Goal: Task Accomplishment & Management: Use online tool/utility

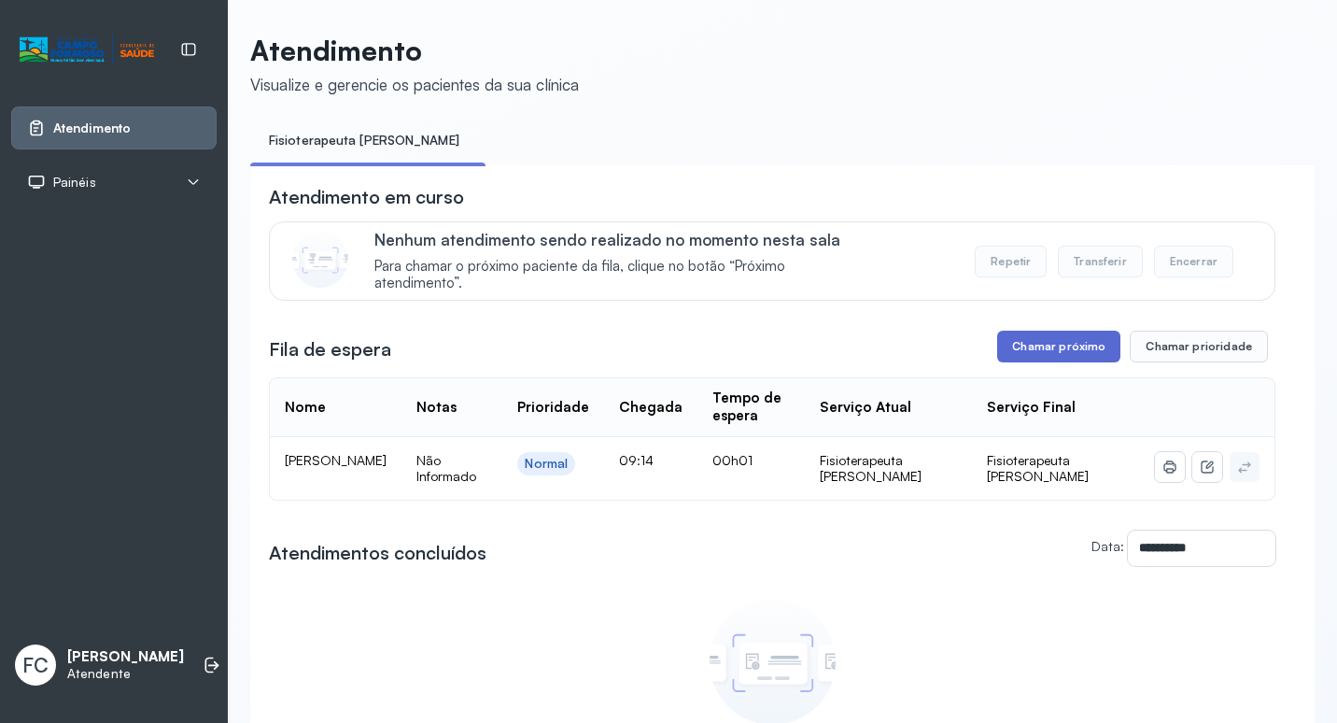
click at [1044, 357] on button "Chamar próximo" at bounding box center [1058, 346] width 123 height 32
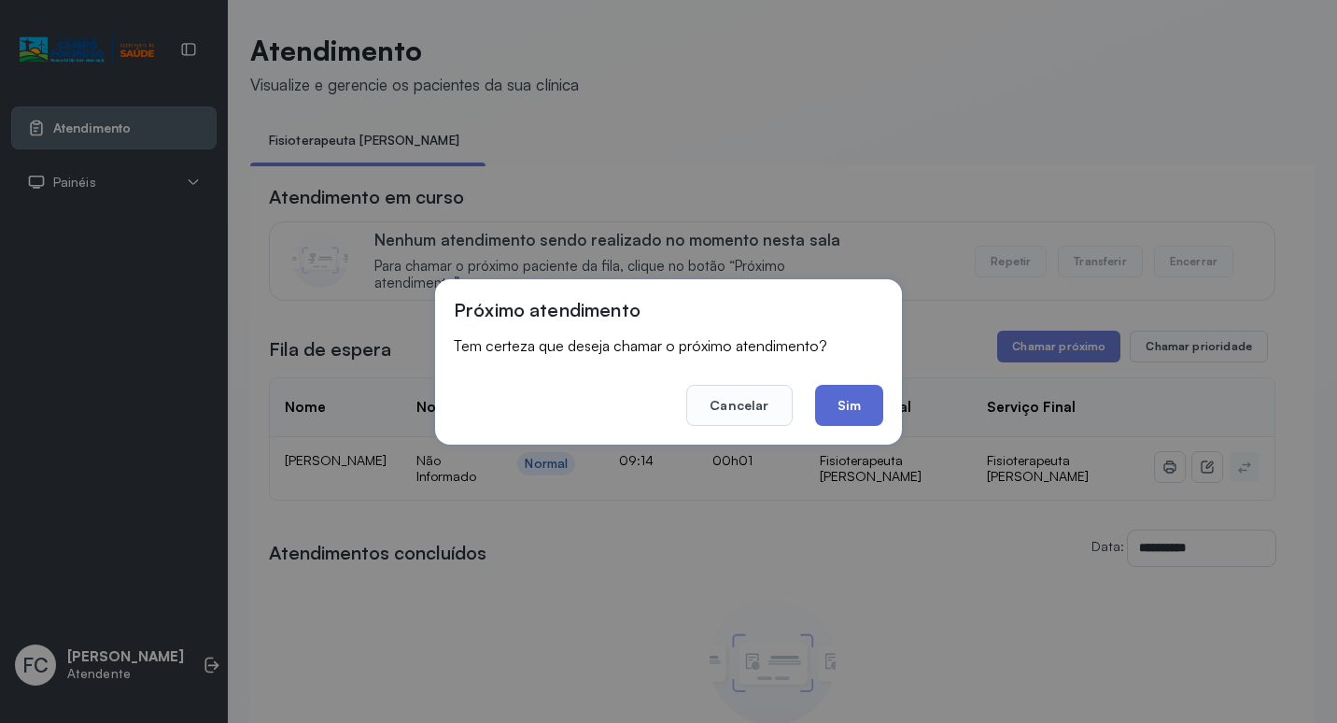
click at [837, 399] on button "Sim" at bounding box center [849, 405] width 68 height 41
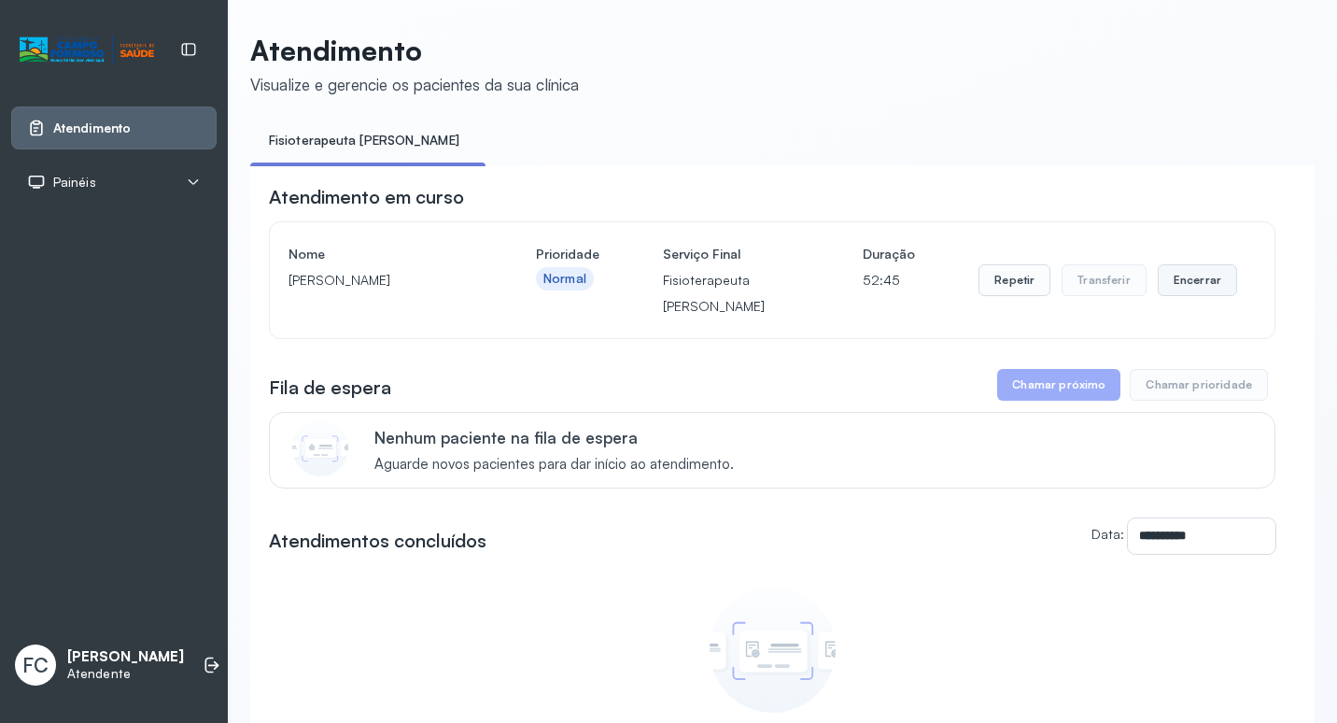
click at [1179, 286] on button "Encerrar" at bounding box center [1197, 280] width 79 height 32
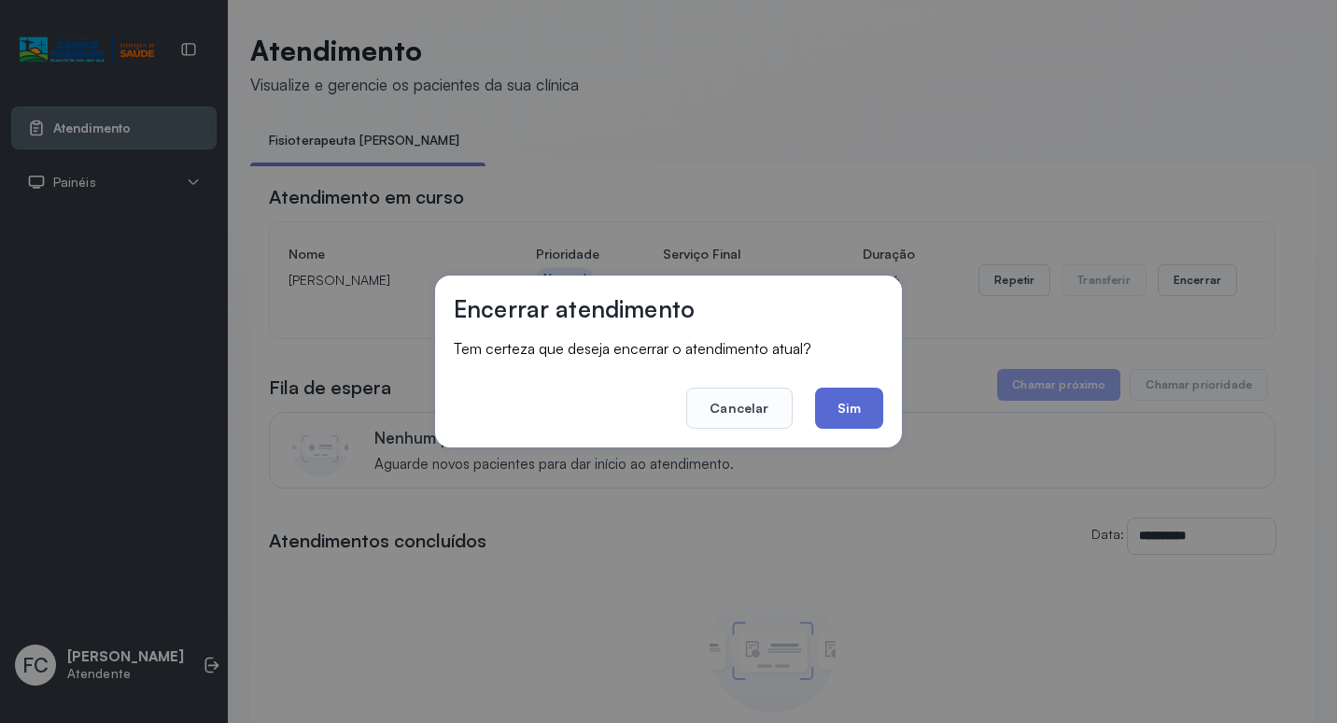
click at [843, 414] on button "Sim" at bounding box center [849, 407] width 68 height 41
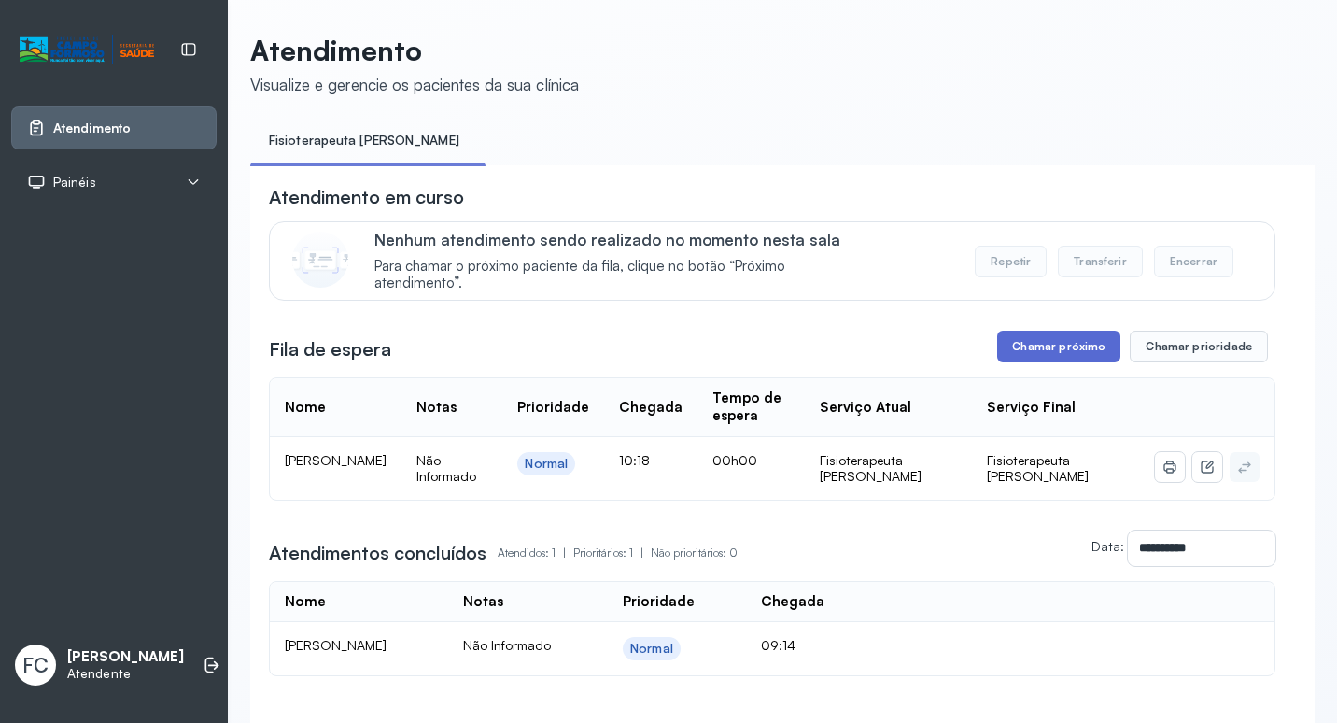
click at [1052, 336] on button "Chamar próximo" at bounding box center [1058, 346] width 123 height 32
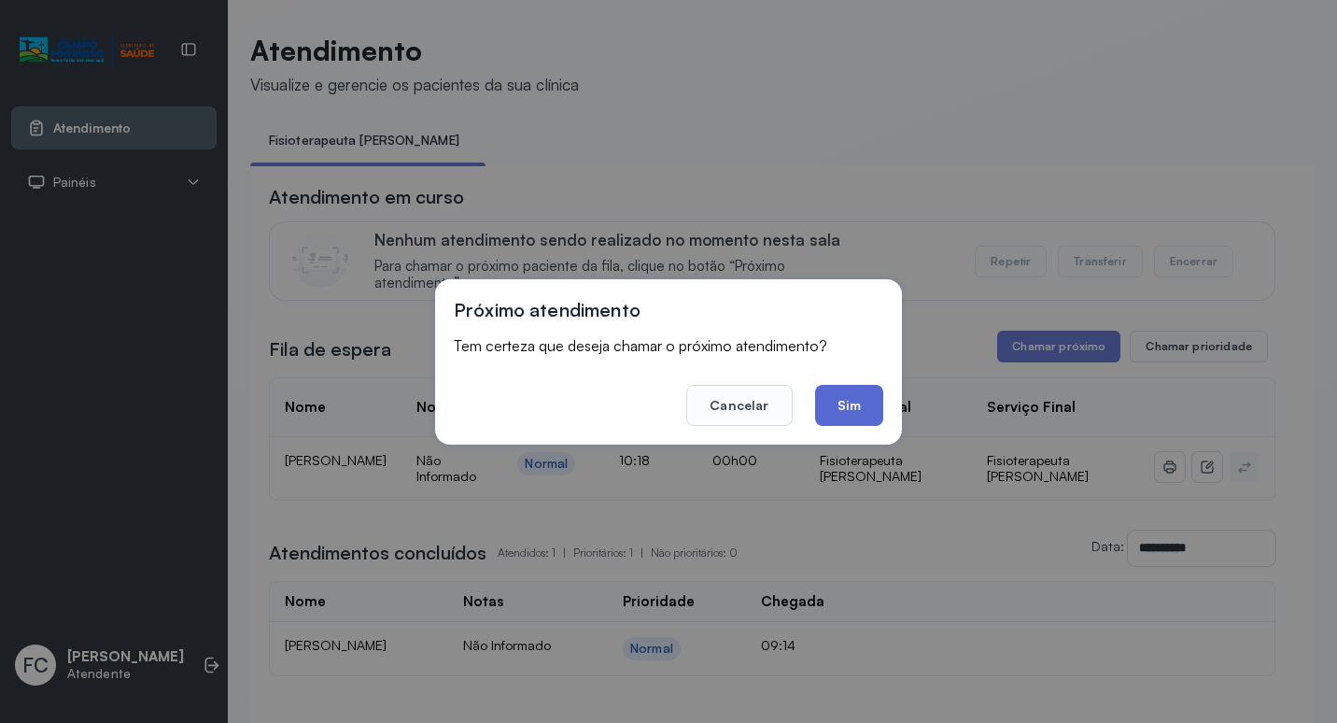
click at [823, 401] on button "Sim" at bounding box center [849, 405] width 68 height 41
